Goal: Communication & Community: Answer question/provide support

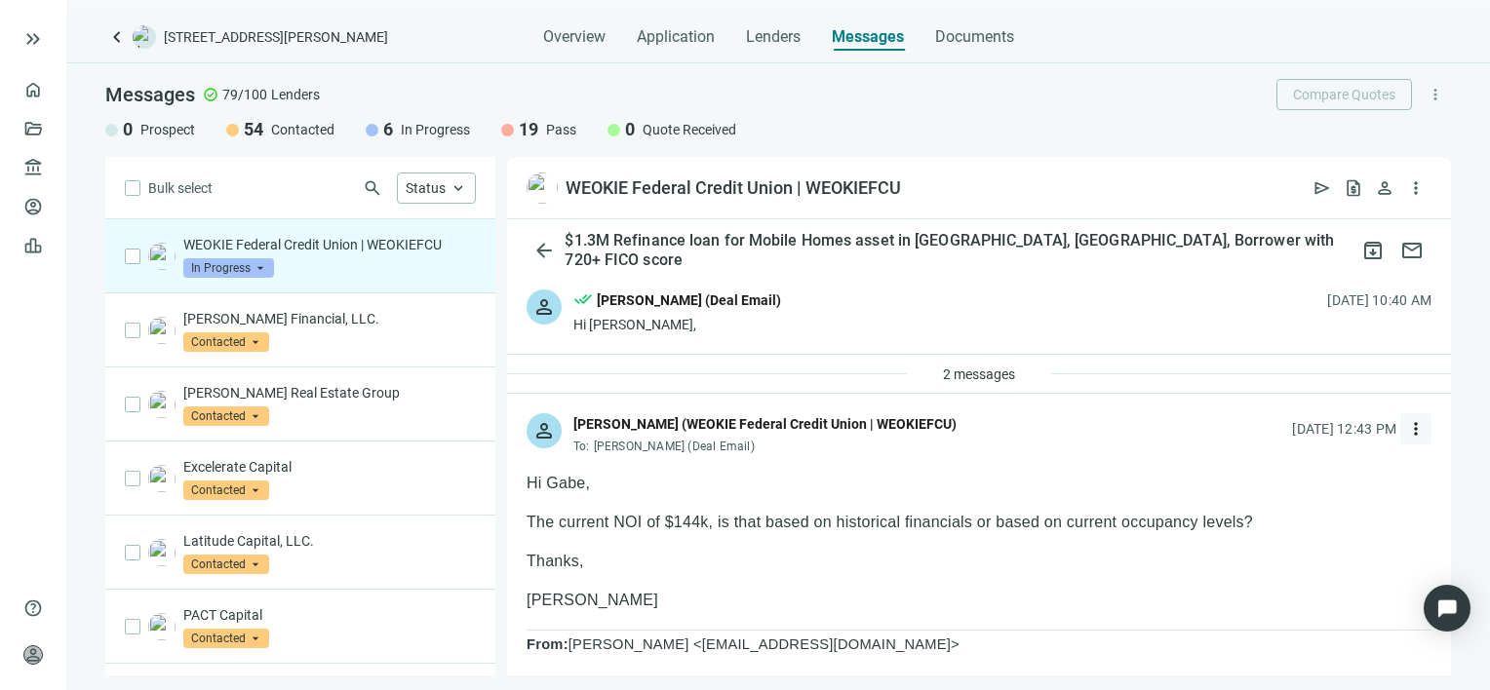
click at [1406, 429] on span "more_vert" at bounding box center [1416, 429] width 20 height 20
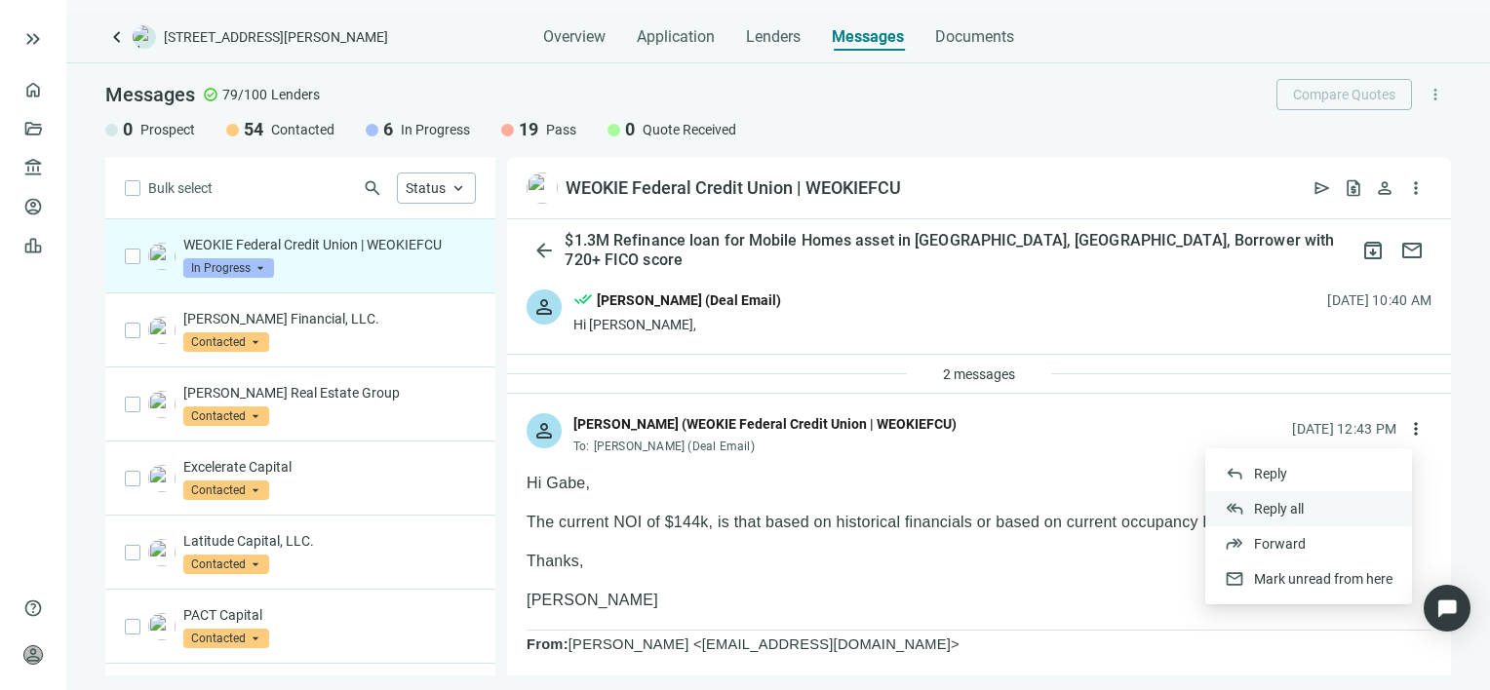
click at [1291, 506] on span "Reply all" at bounding box center [1279, 509] width 50 height 16
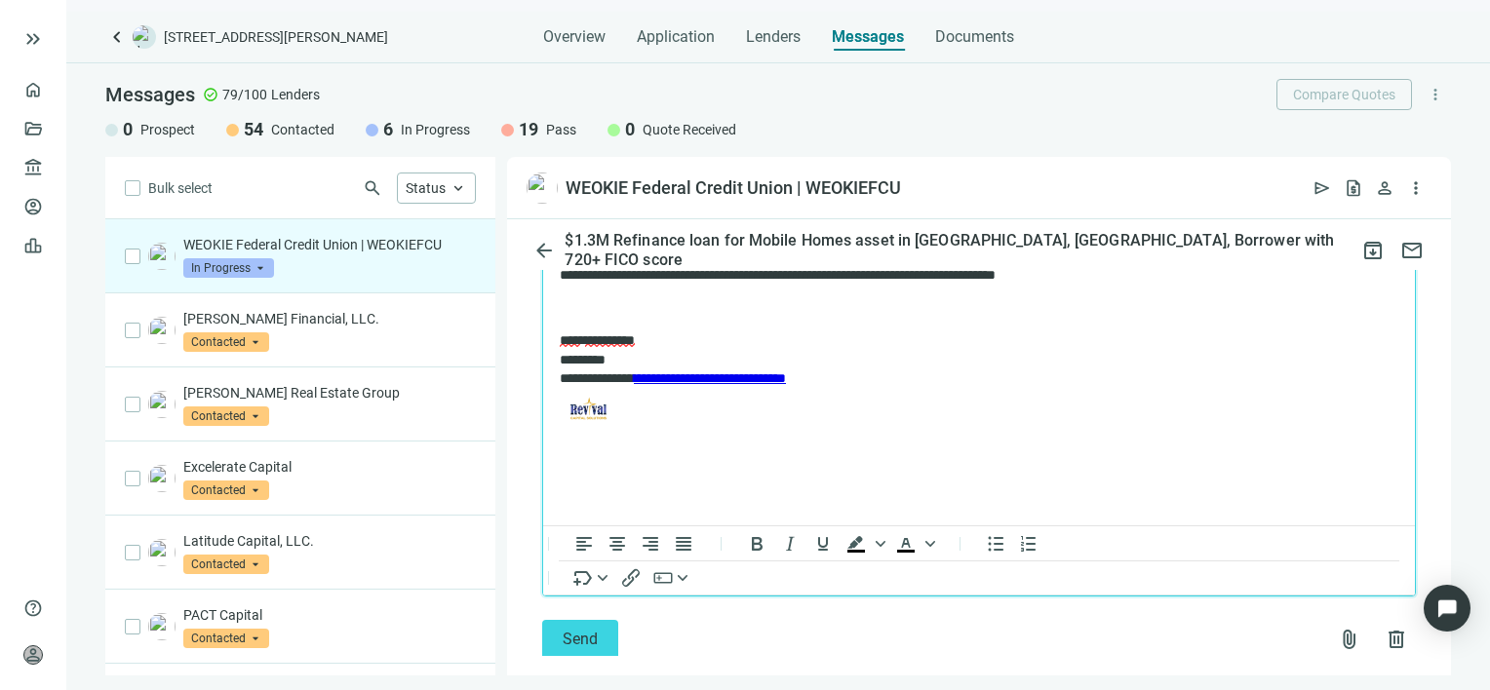
scroll to position [2472, 0]
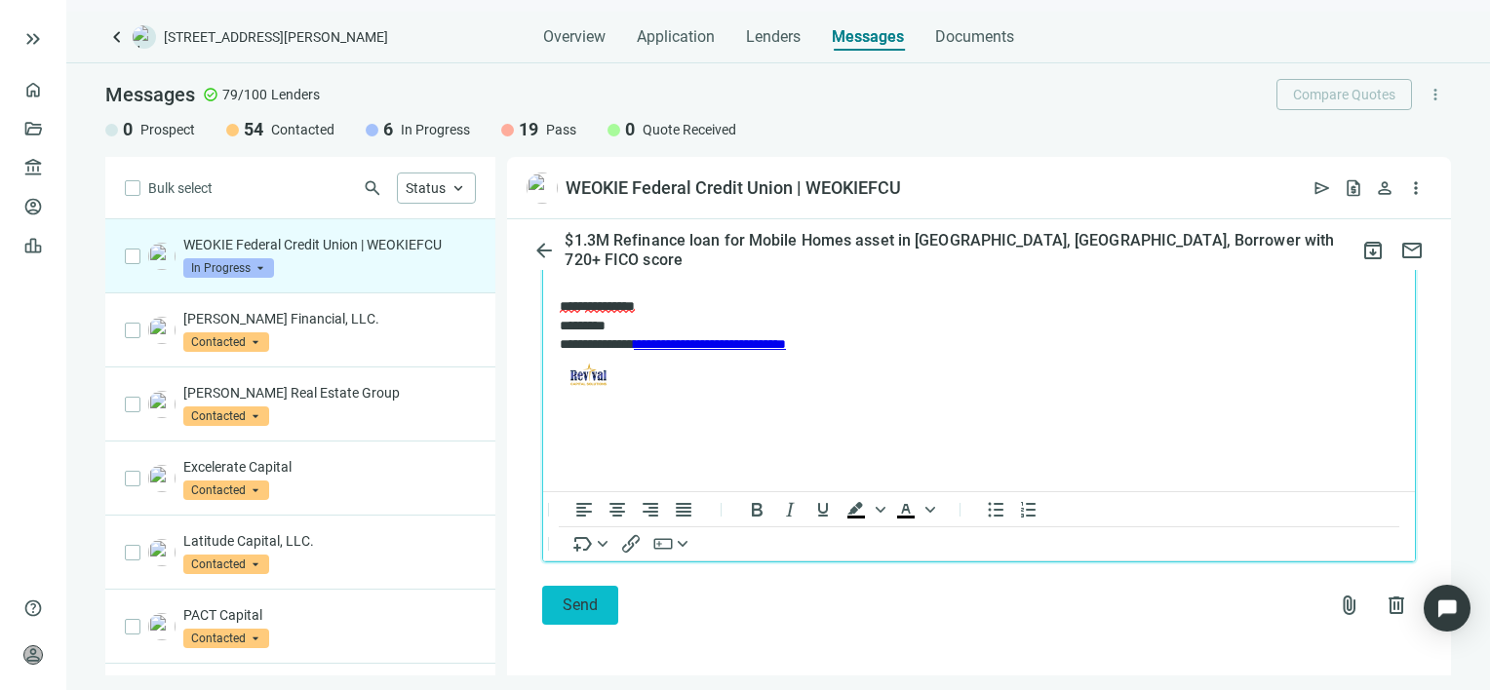
click at [580, 606] on span "Send" at bounding box center [580, 605] width 35 height 19
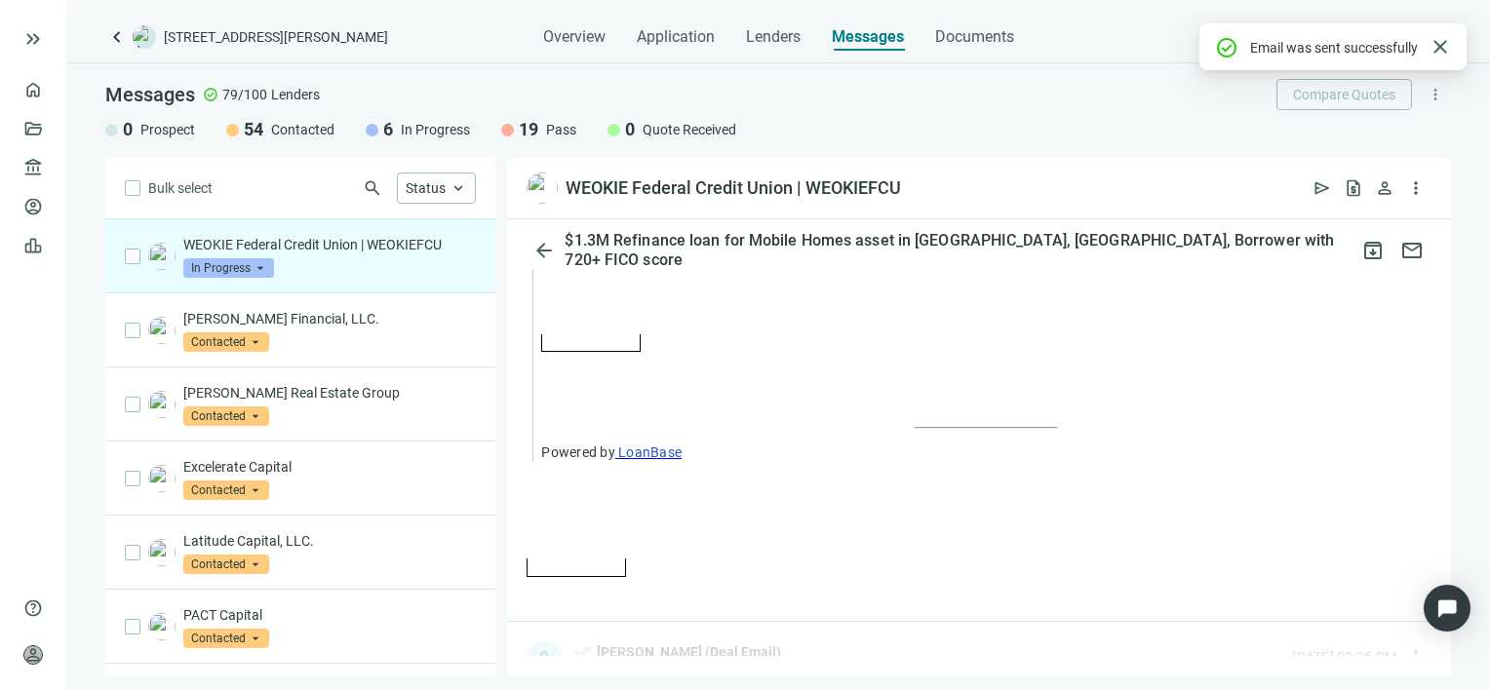
scroll to position [2408, 0]
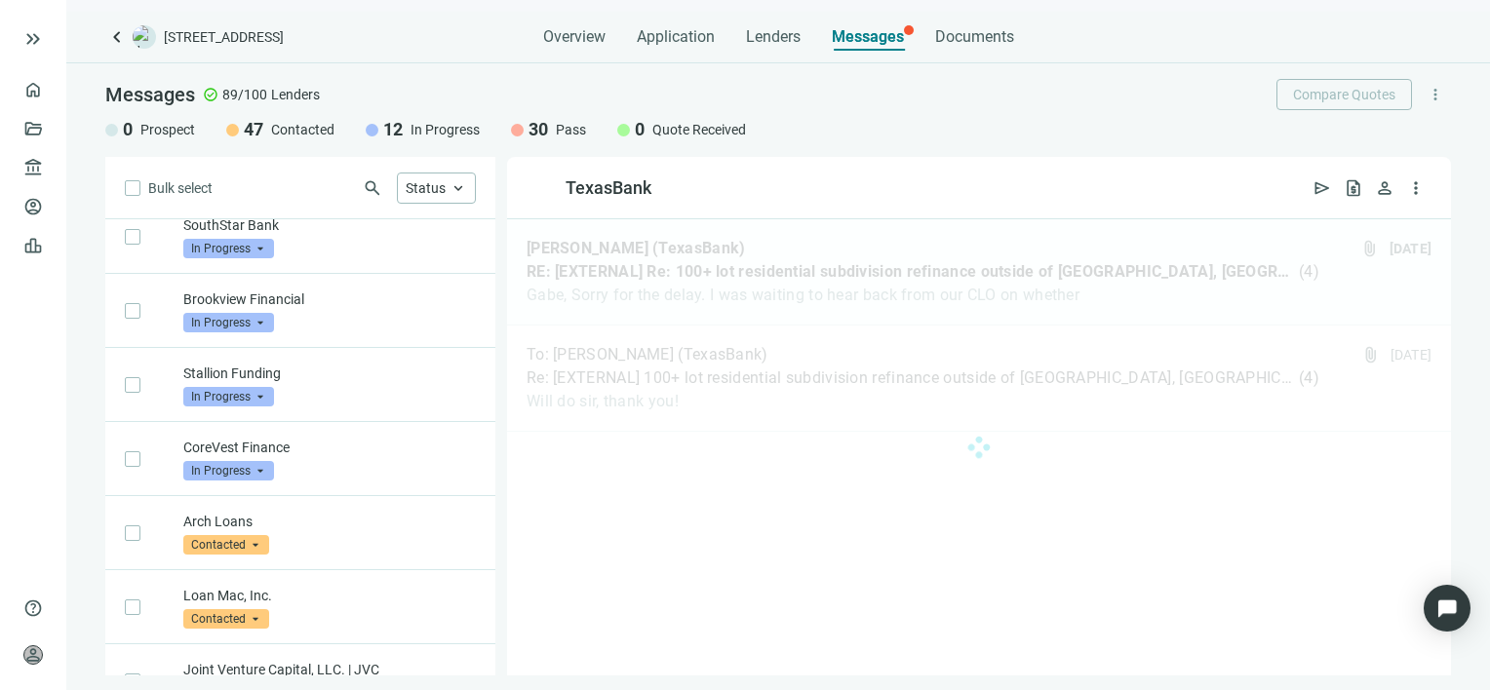
scroll to position [4041, 0]
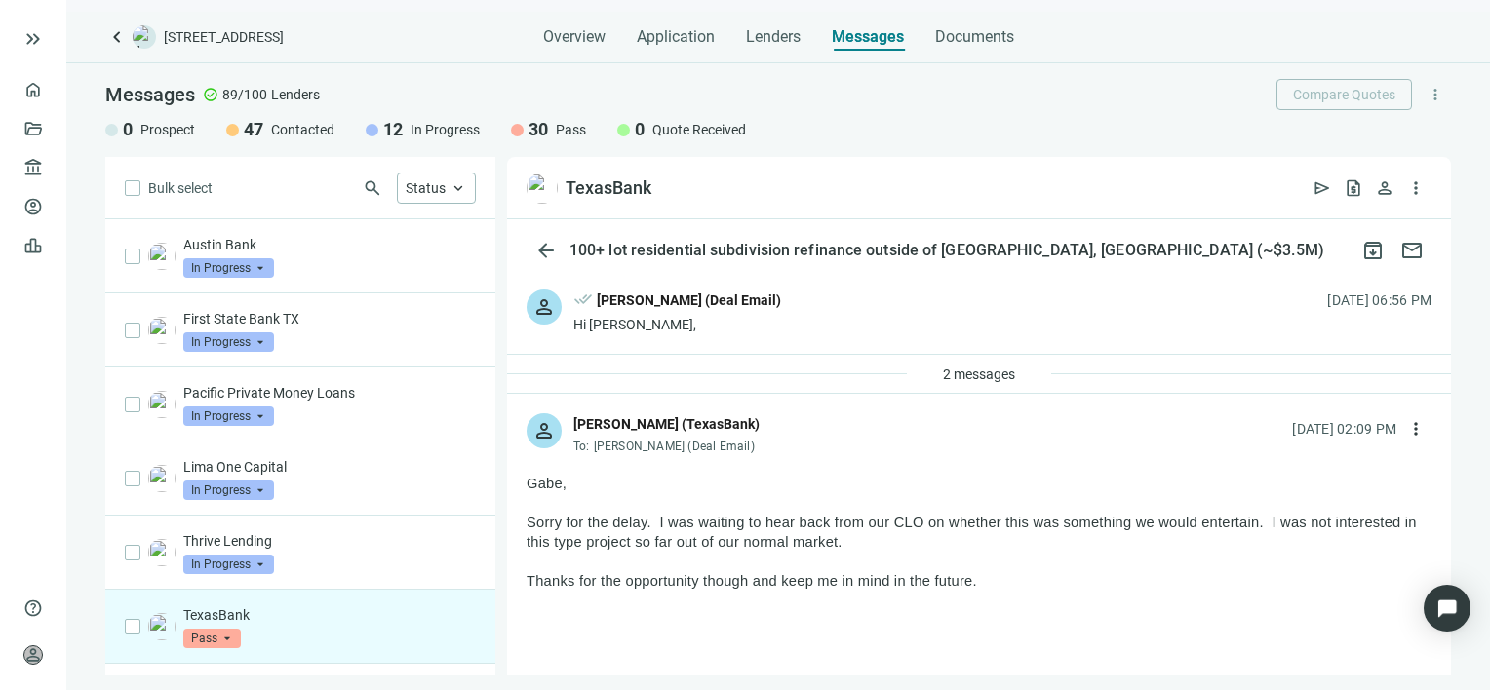
click at [423, 606] on p "TexasBank" at bounding box center [329, 616] width 293 height 20
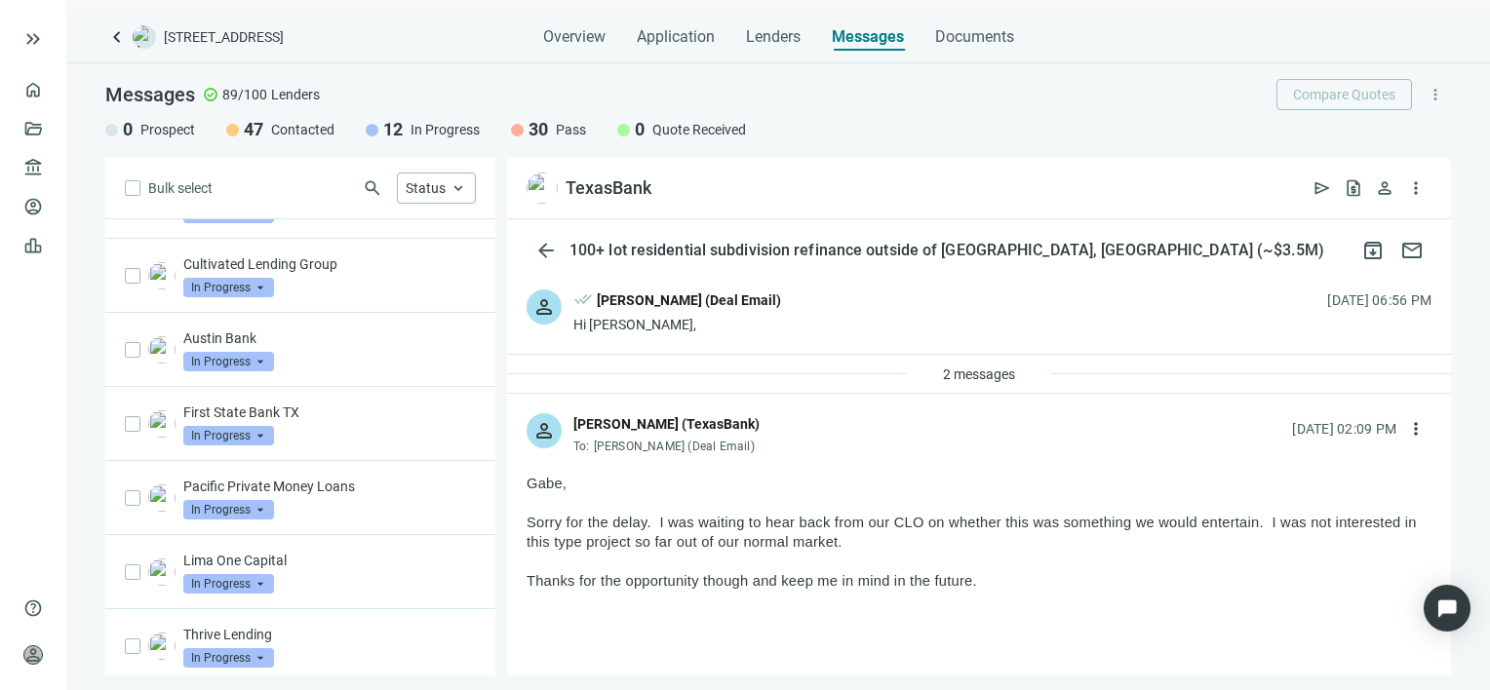
scroll to position [3846, 0]
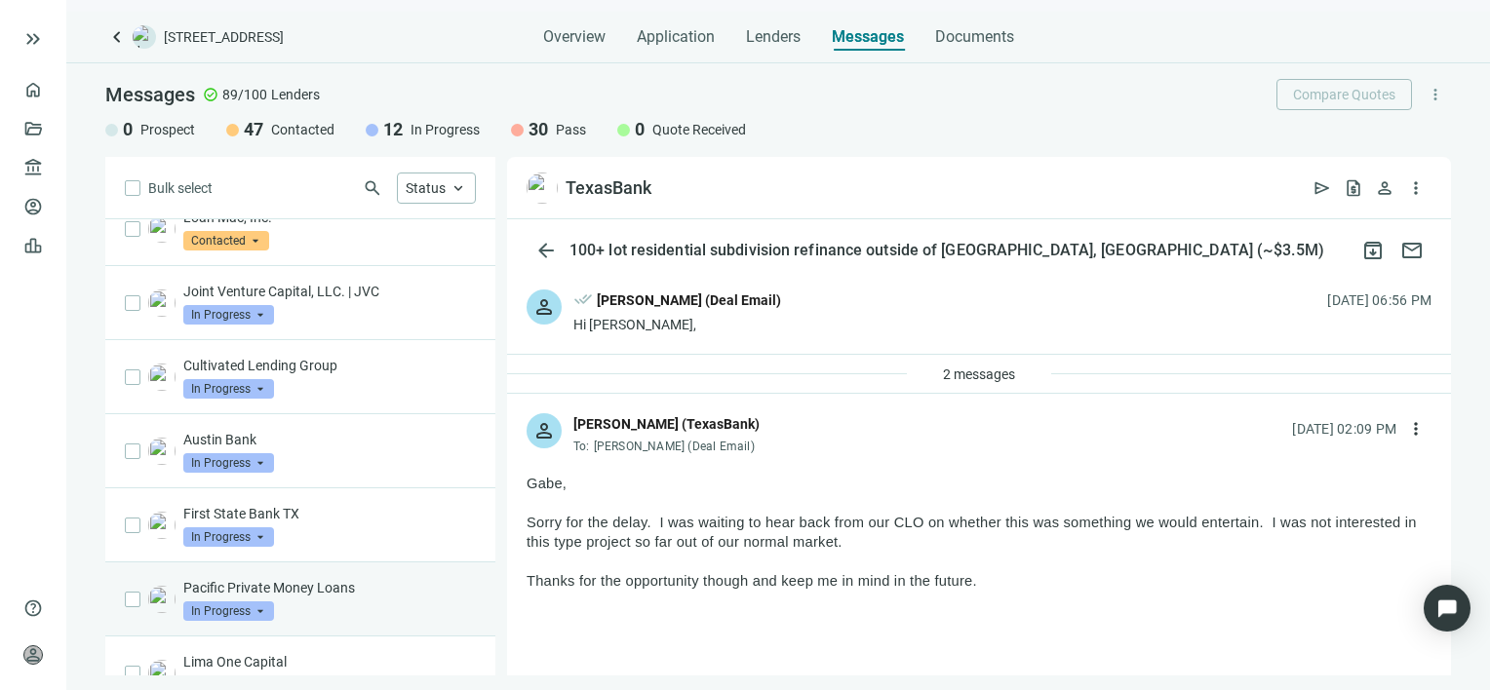
click at [411, 578] on div "Pacific Private Money Loans In Progress arrow_drop_down" at bounding box center [329, 599] width 293 height 43
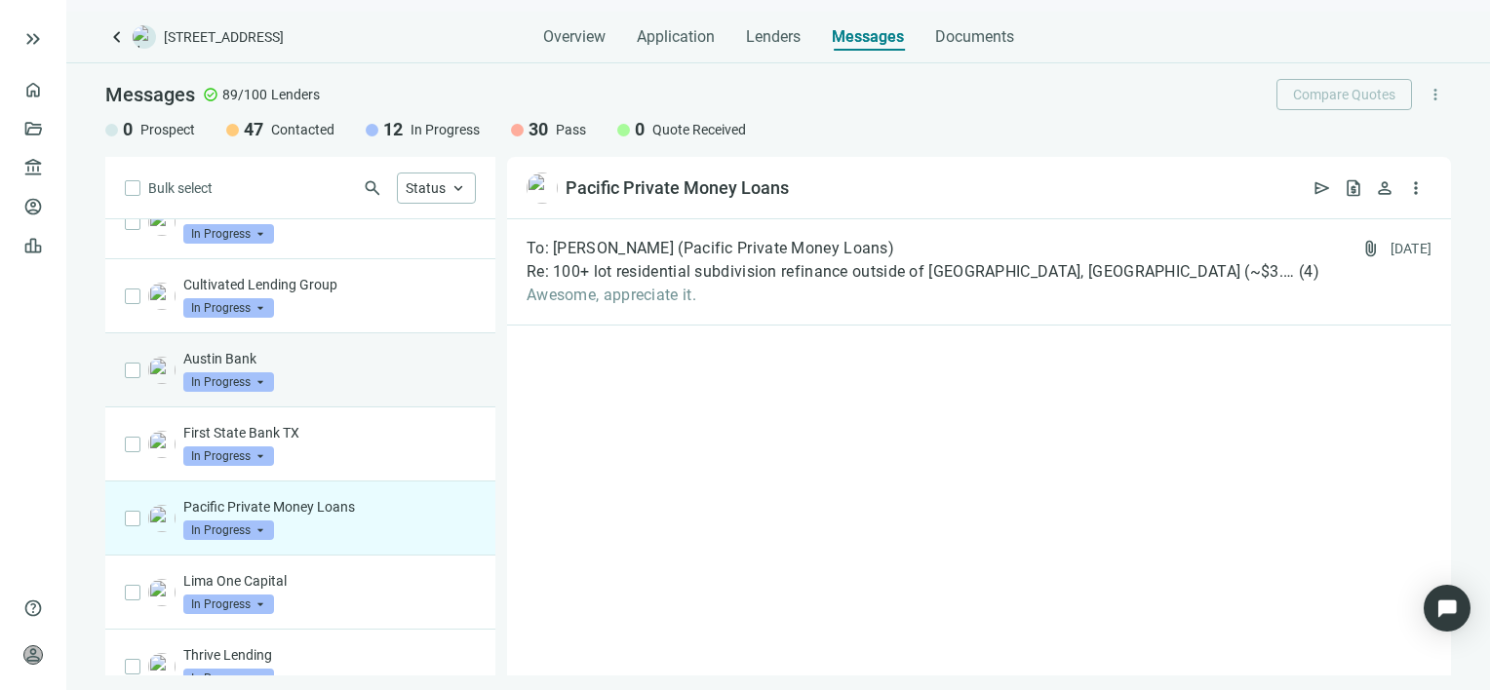
scroll to position [3943, 0]
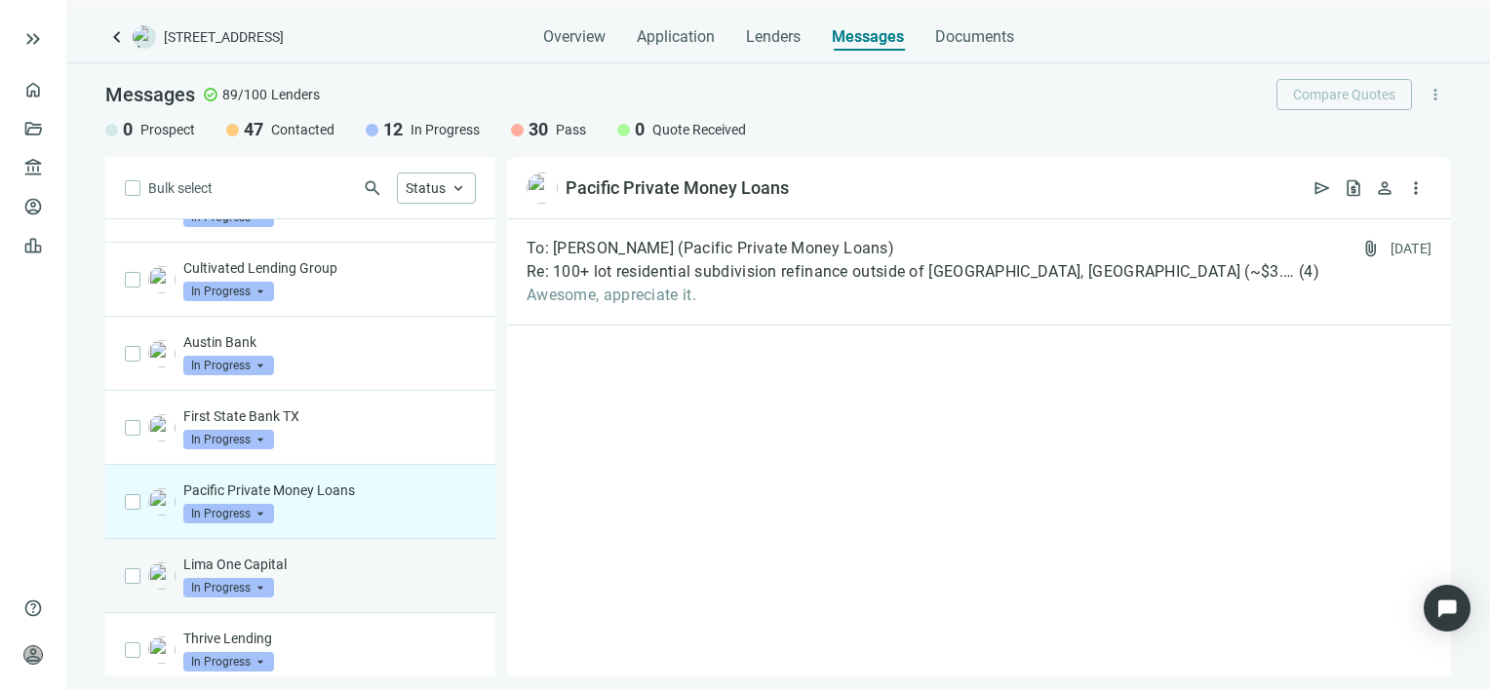
click at [340, 555] on div "Lima One Capital In Progress arrow_drop_down" at bounding box center [329, 576] width 293 height 43
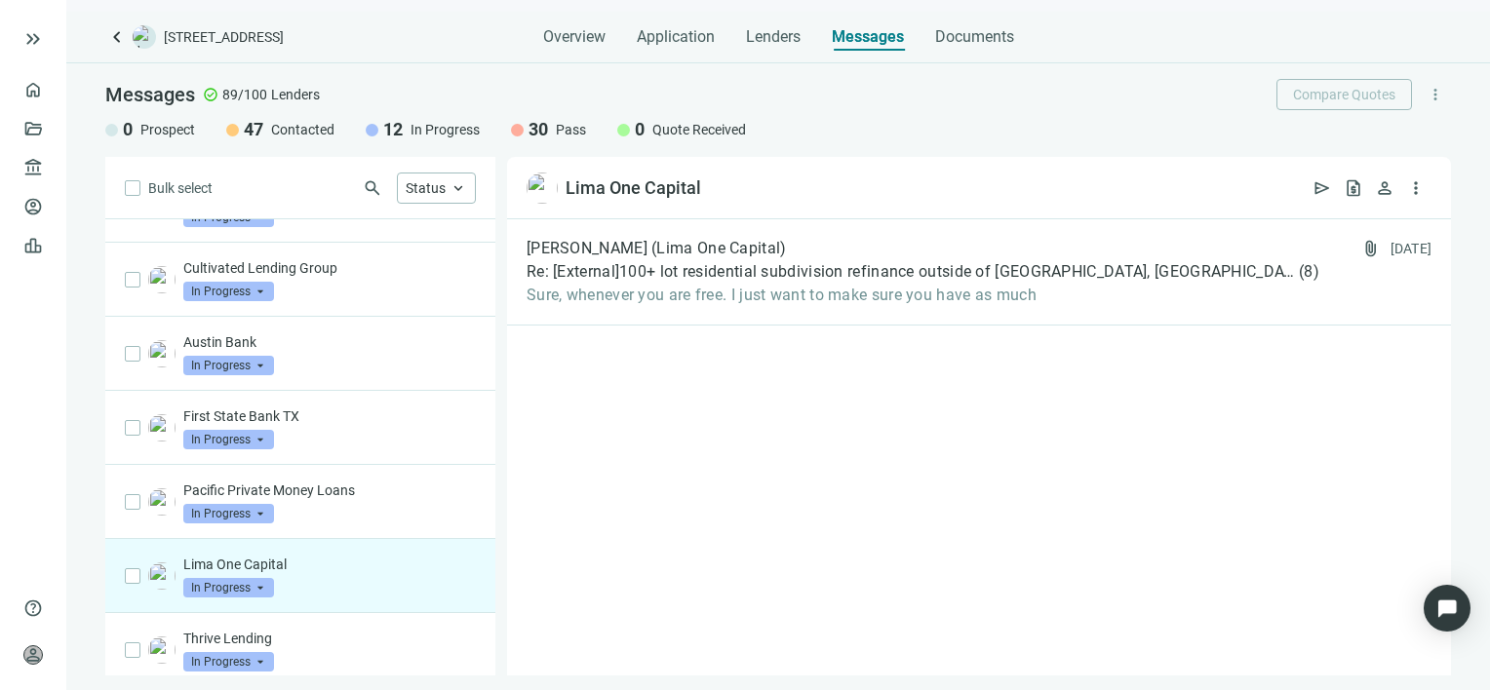
click at [342, 555] on div "Lima One Capital In Progress arrow_drop_down" at bounding box center [329, 576] width 293 height 43
click at [762, 294] on span "Sure, whenever you are free. I just want to make sure you have as much" at bounding box center [923, 296] width 793 height 20
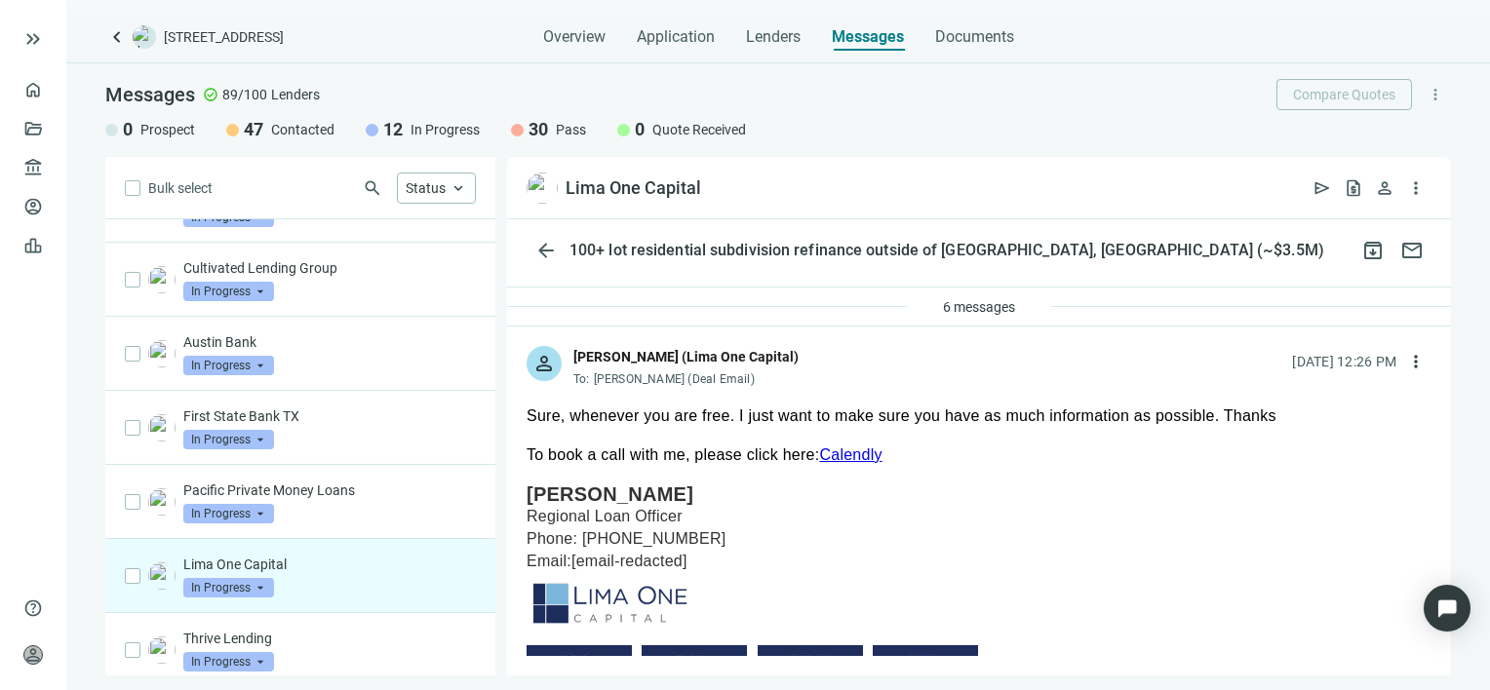
scroll to position [98, 0]
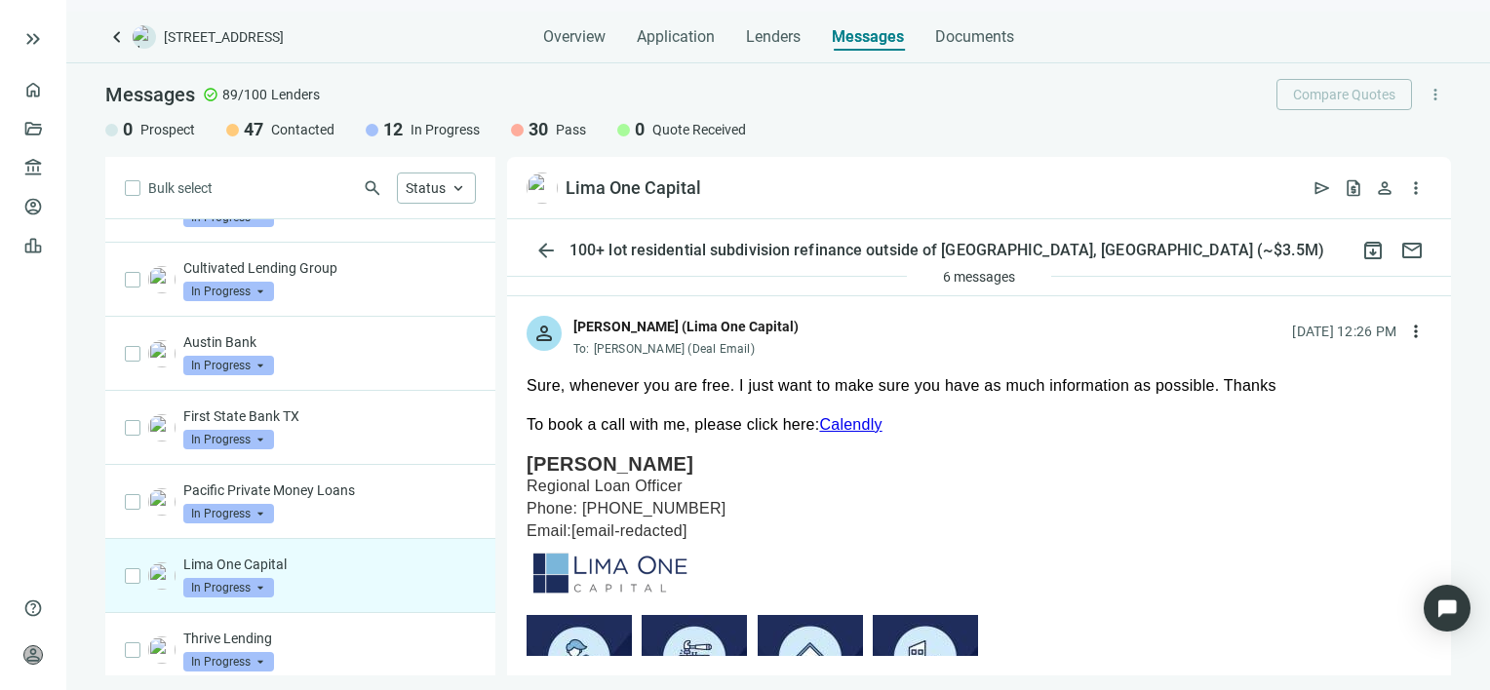
click at [830, 422] on link "Calendly" at bounding box center [850, 424] width 62 height 17
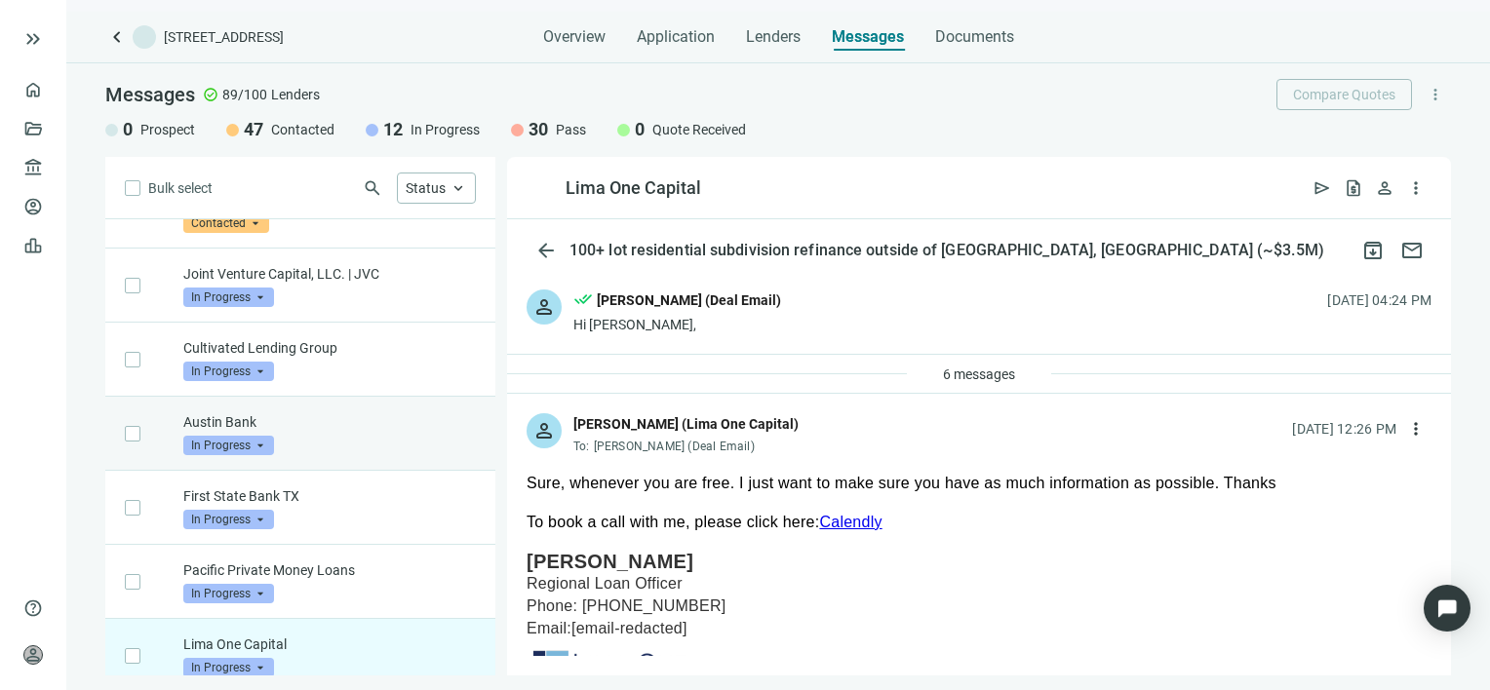
scroll to position [3893, 0]
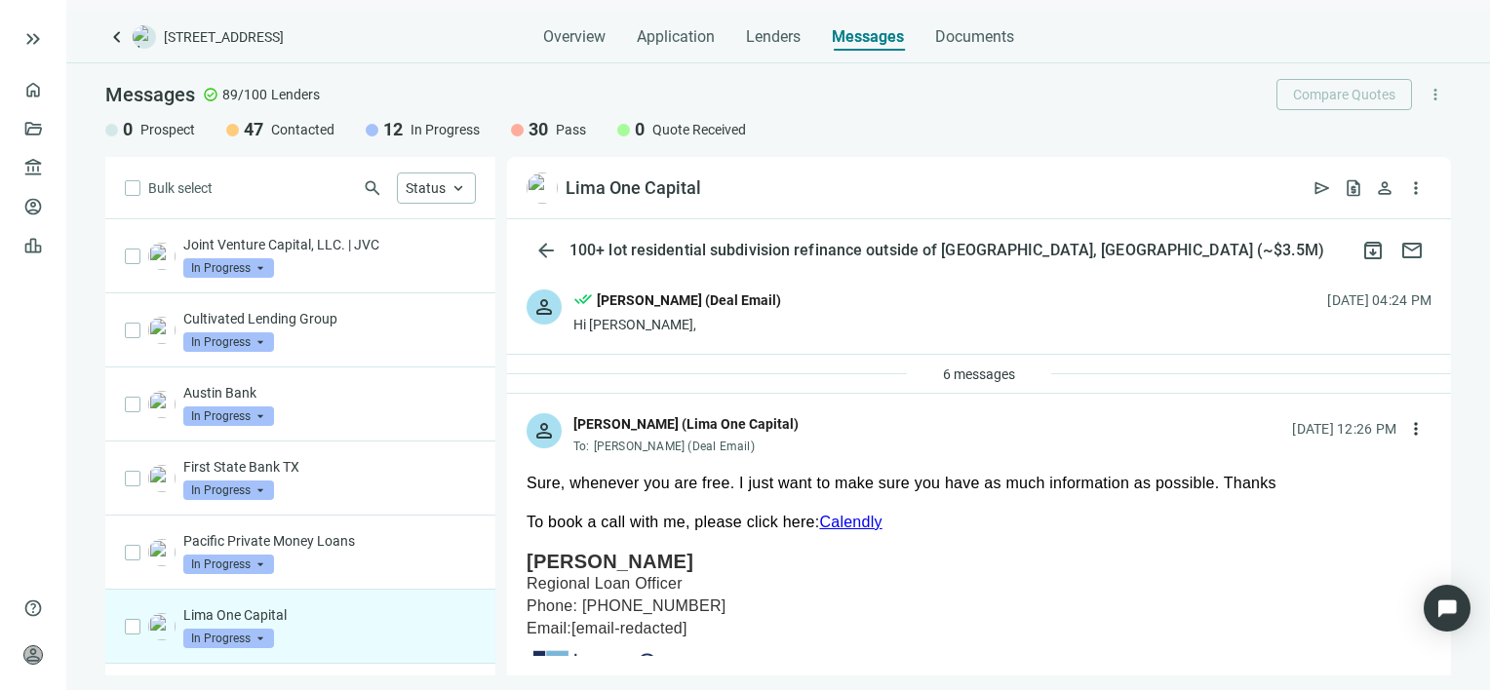
click at [227, 606] on p "Lima One Capital" at bounding box center [329, 616] width 293 height 20
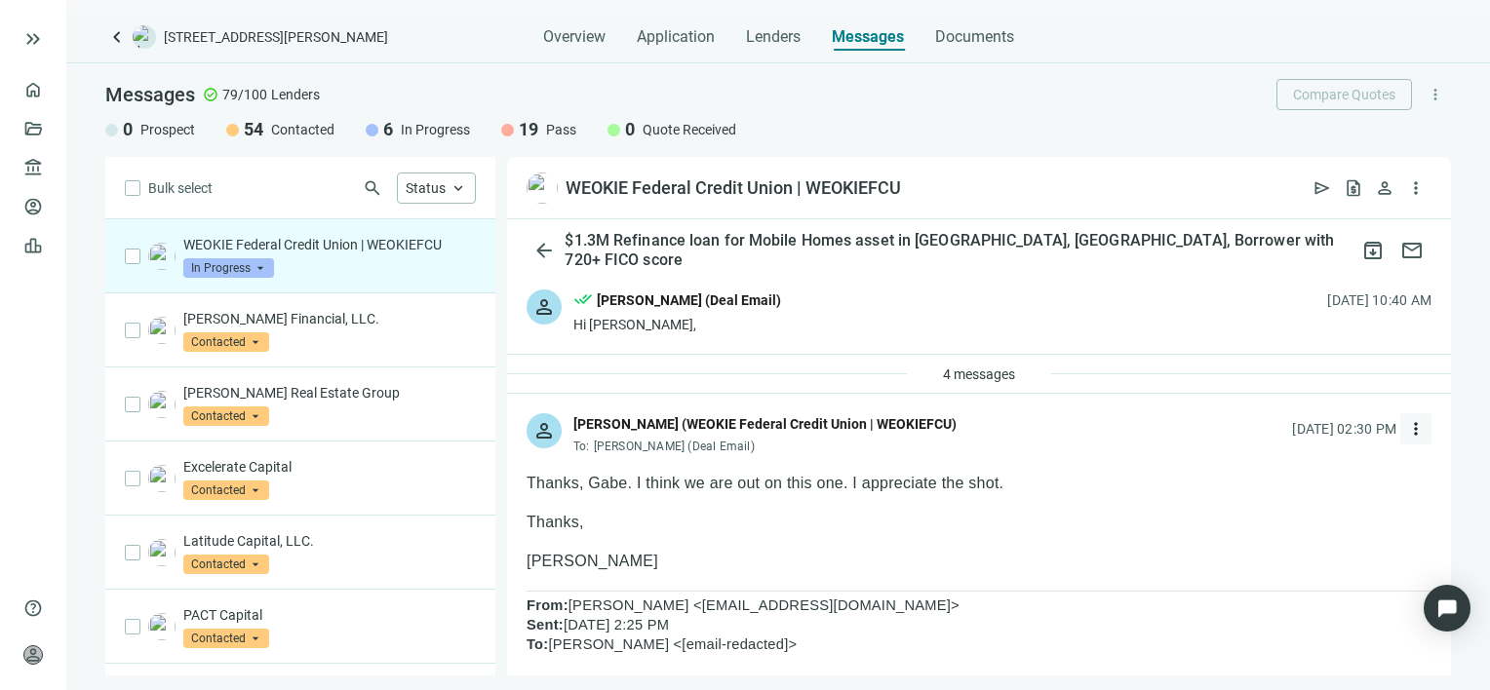
click at [1406, 428] on span "more_vert" at bounding box center [1416, 429] width 20 height 20
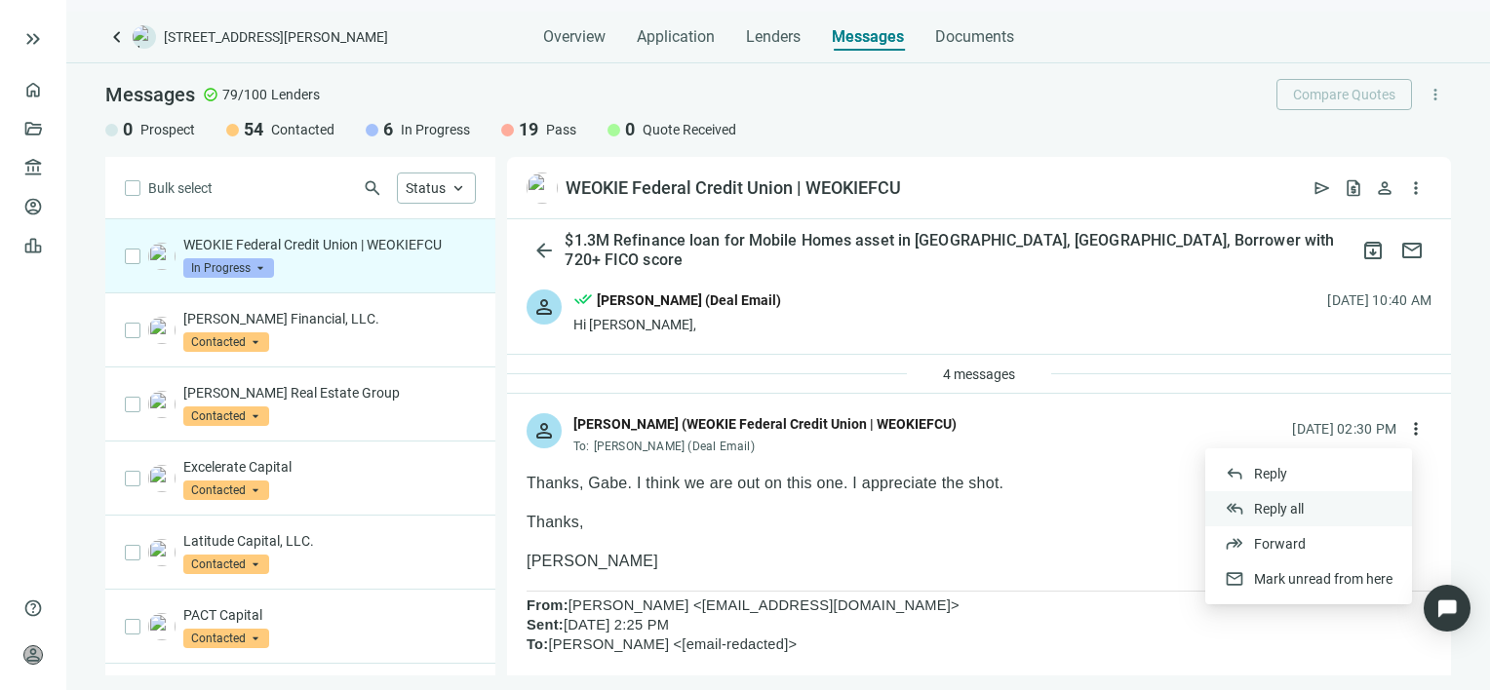
click at [1274, 508] on span "Reply all" at bounding box center [1279, 509] width 50 height 16
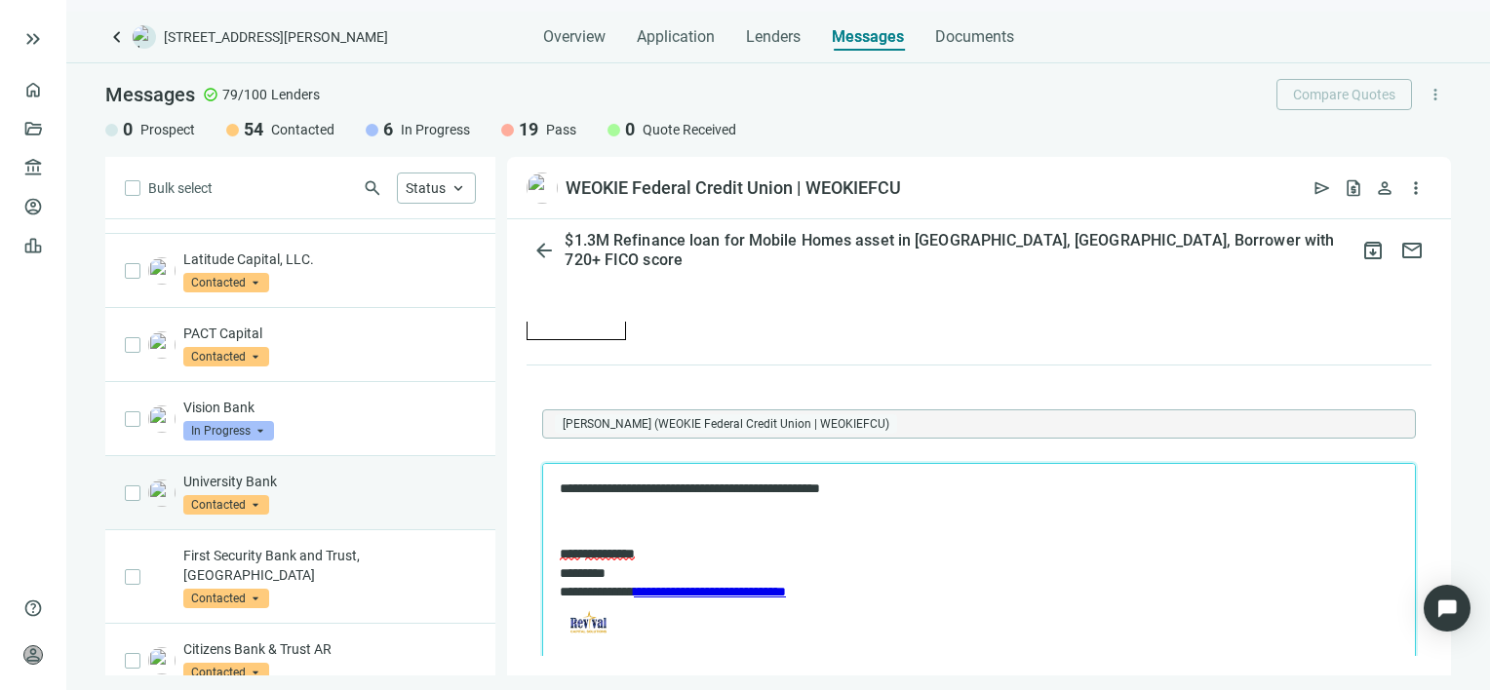
scroll to position [390, 0]
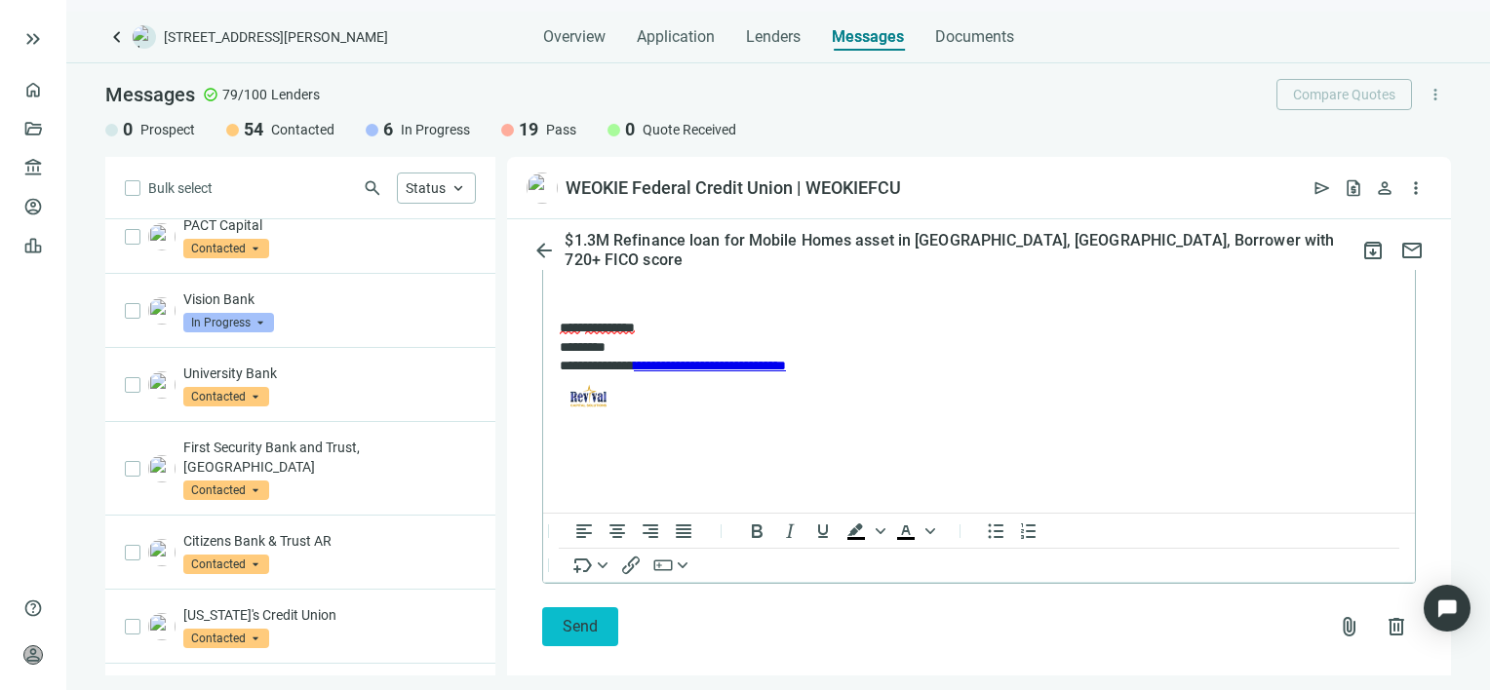
click at [578, 617] on span "Send" at bounding box center [580, 626] width 35 height 19
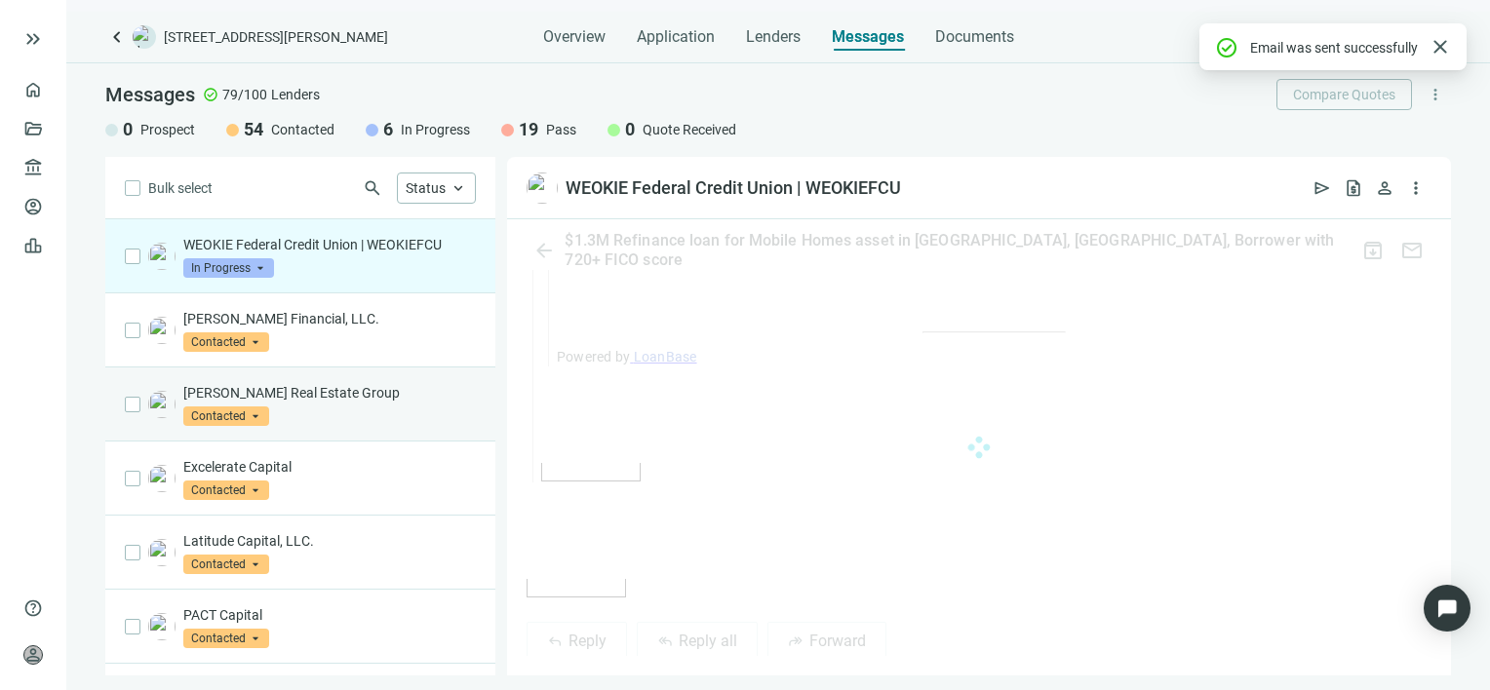
scroll to position [3155, 0]
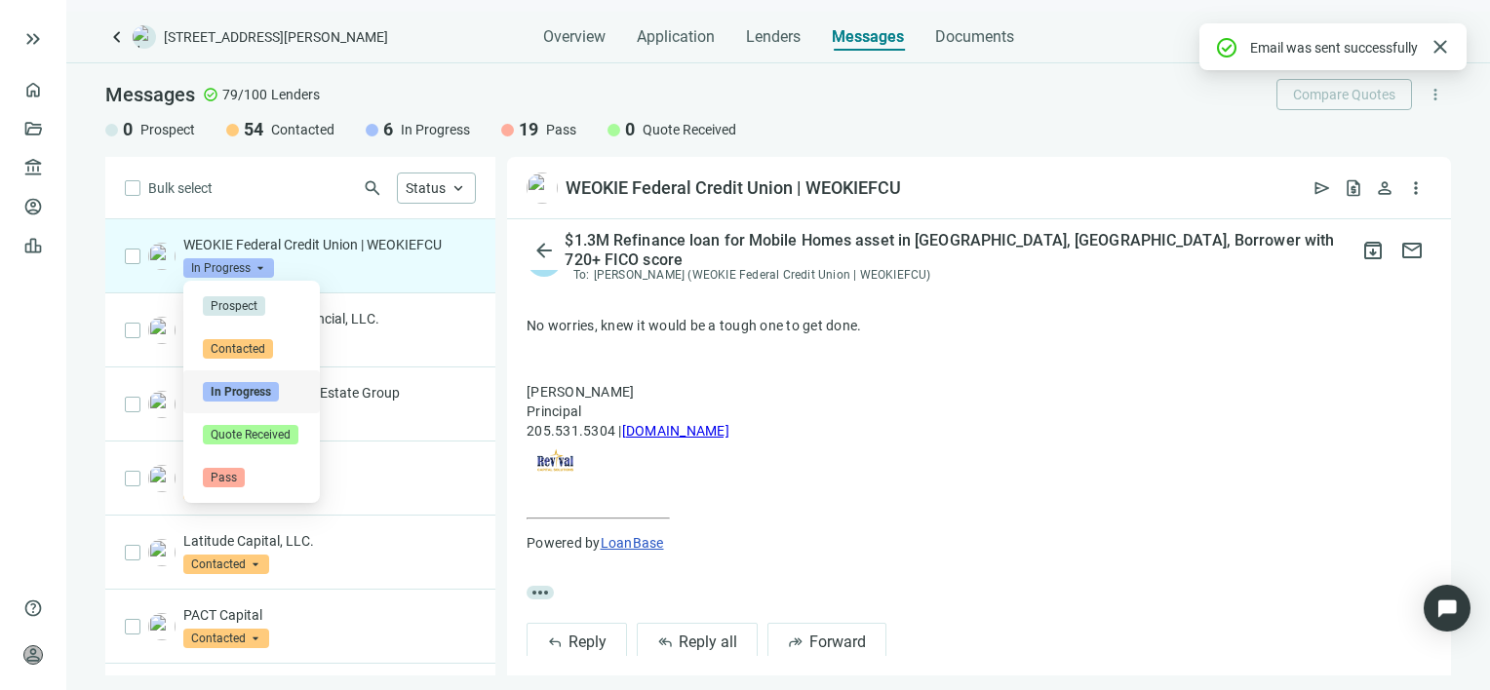
click at [256, 265] on span "In Progress" at bounding box center [228, 268] width 91 height 20
click at [230, 476] on span "Pass" at bounding box center [224, 478] width 42 height 20
